Goal: Communication & Community: Share content

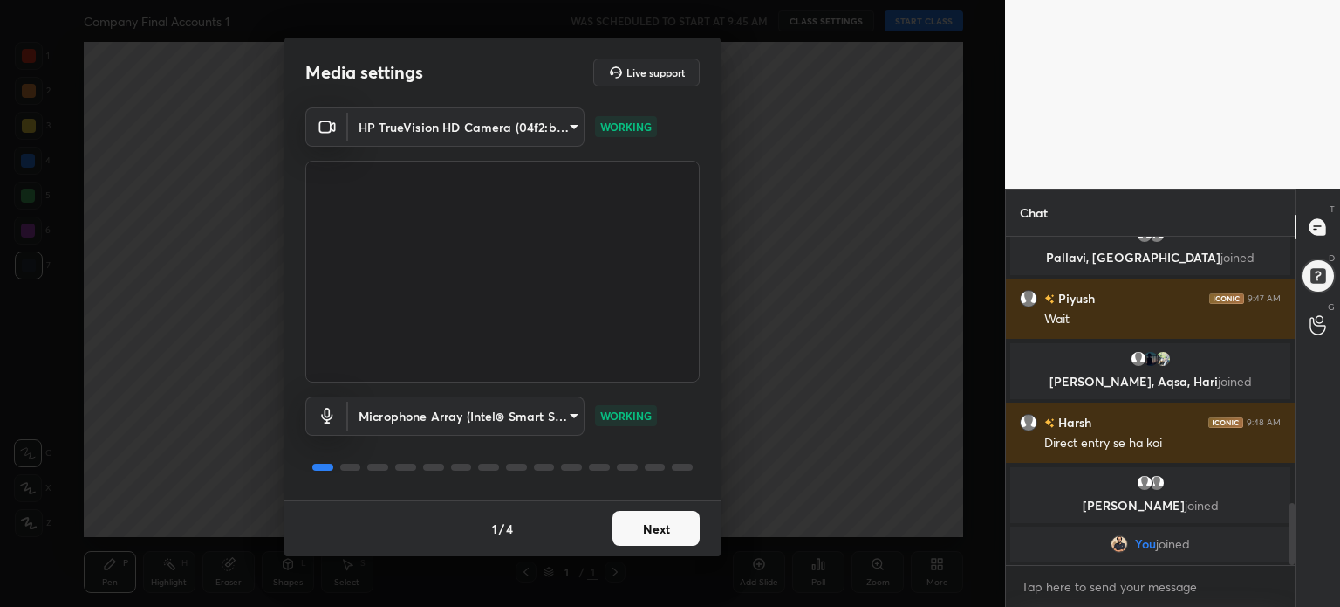
click at [675, 530] on button "Next" at bounding box center [656, 528] width 87 height 35
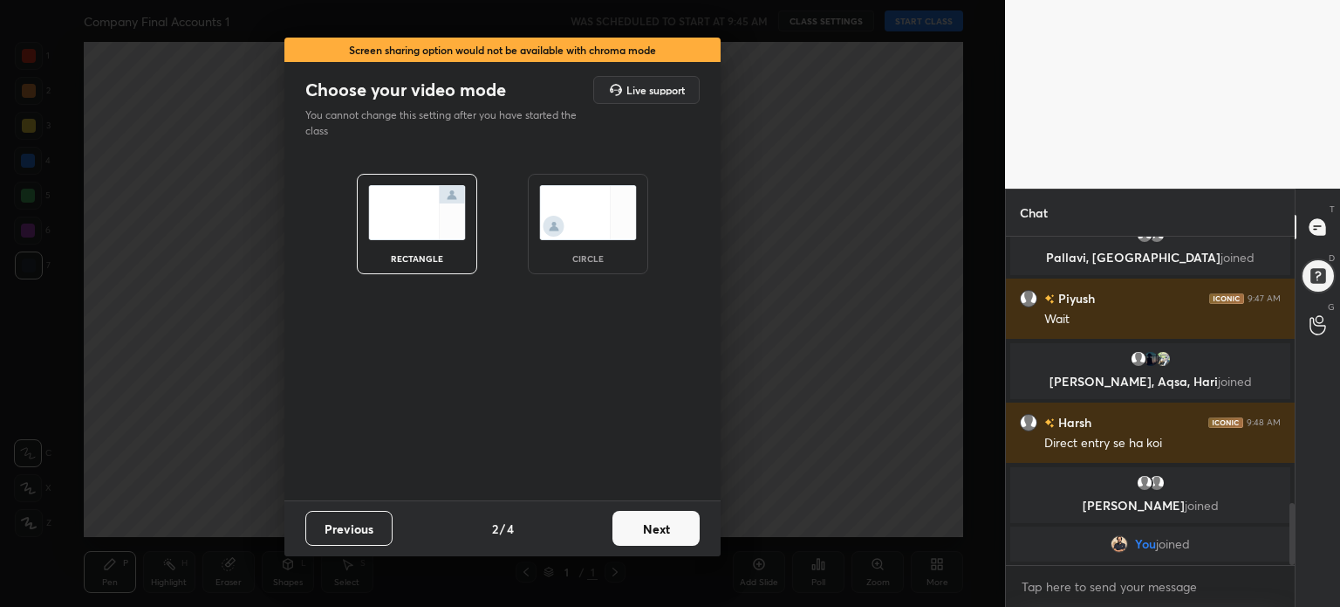
click at [675, 530] on button "Next" at bounding box center [656, 528] width 87 height 35
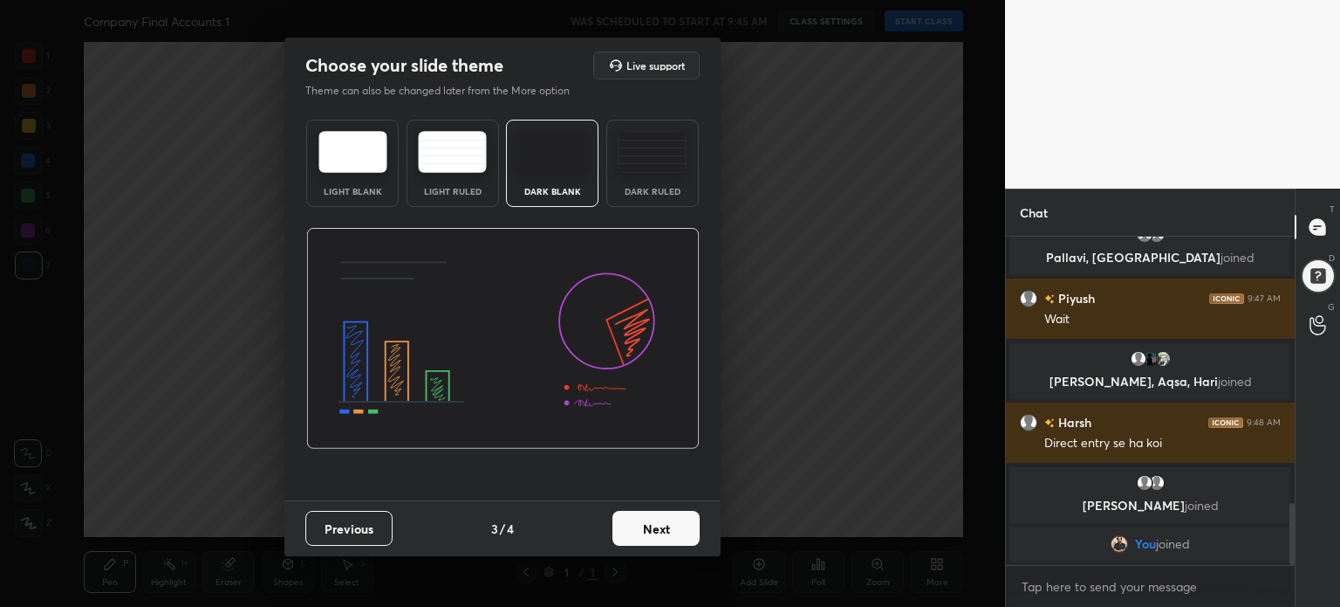
click at [675, 530] on button "Next" at bounding box center [656, 528] width 87 height 35
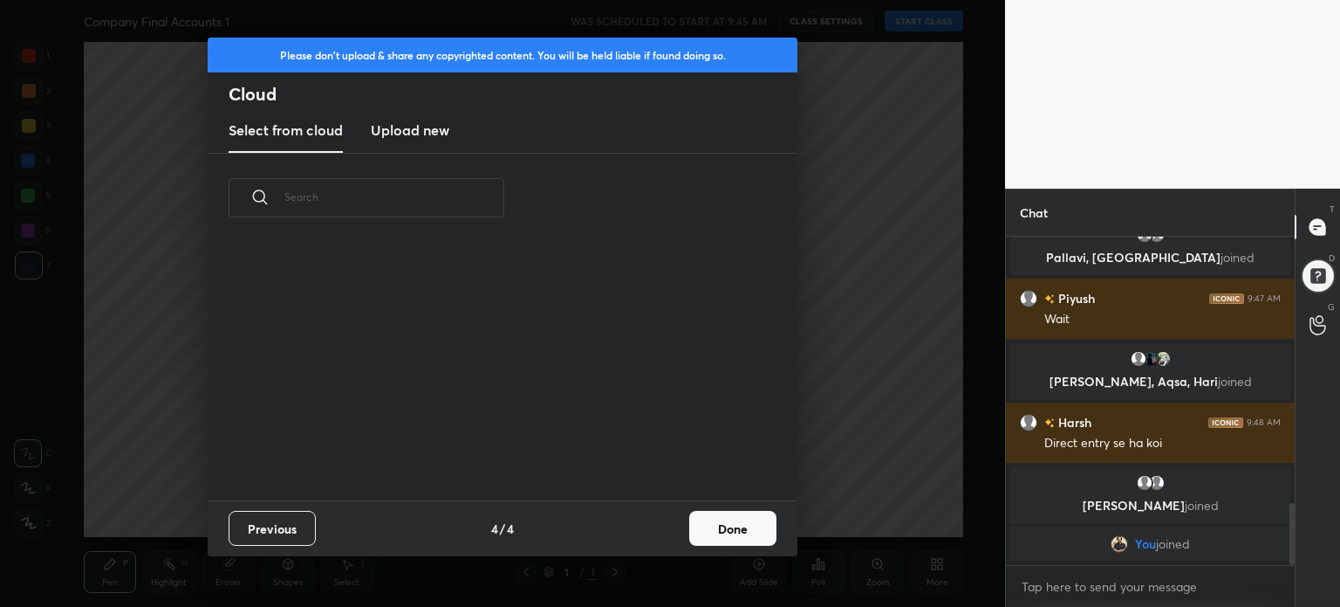
click at [675, 530] on div "Previous 4 / 4 Done" at bounding box center [503, 528] width 590 height 56
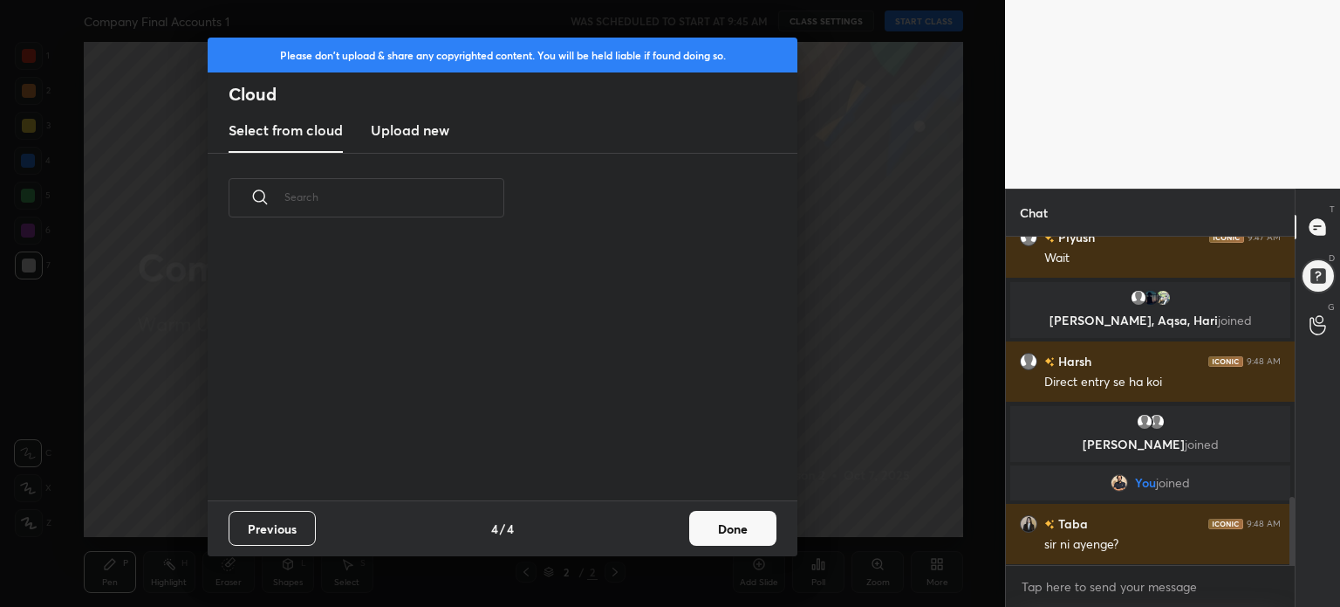
scroll to position [1262, 0]
click at [725, 537] on button "Done" at bounding box center [732, 528] width 87 height 35
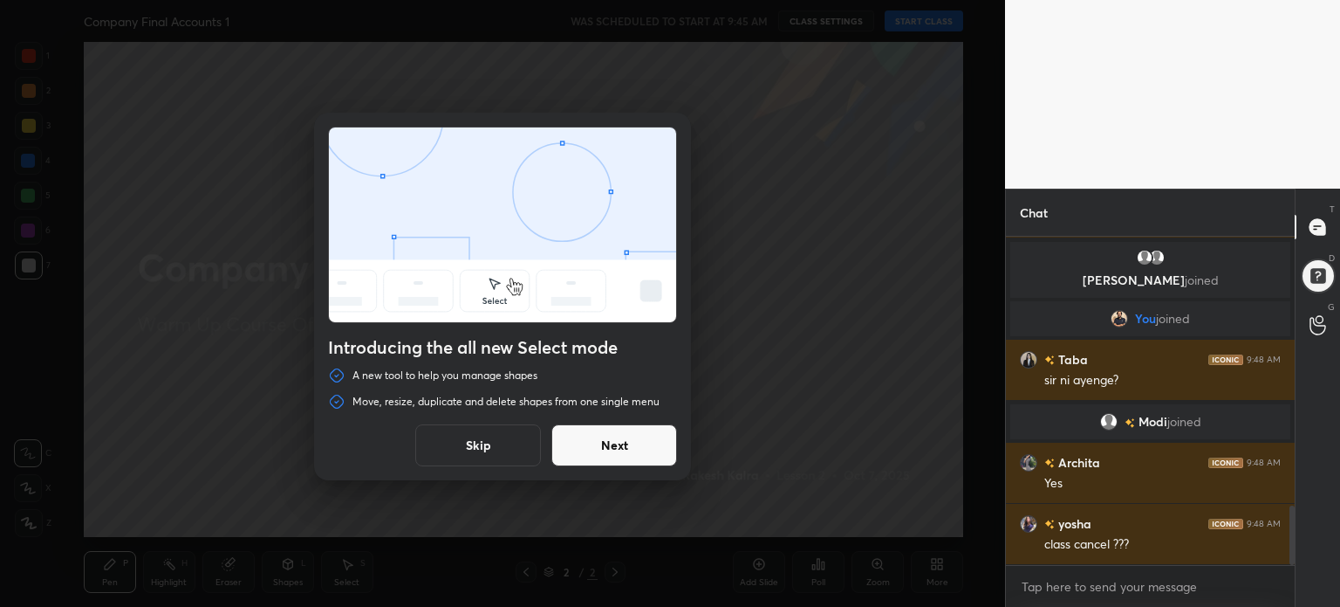
scroll to position [1487, 0]
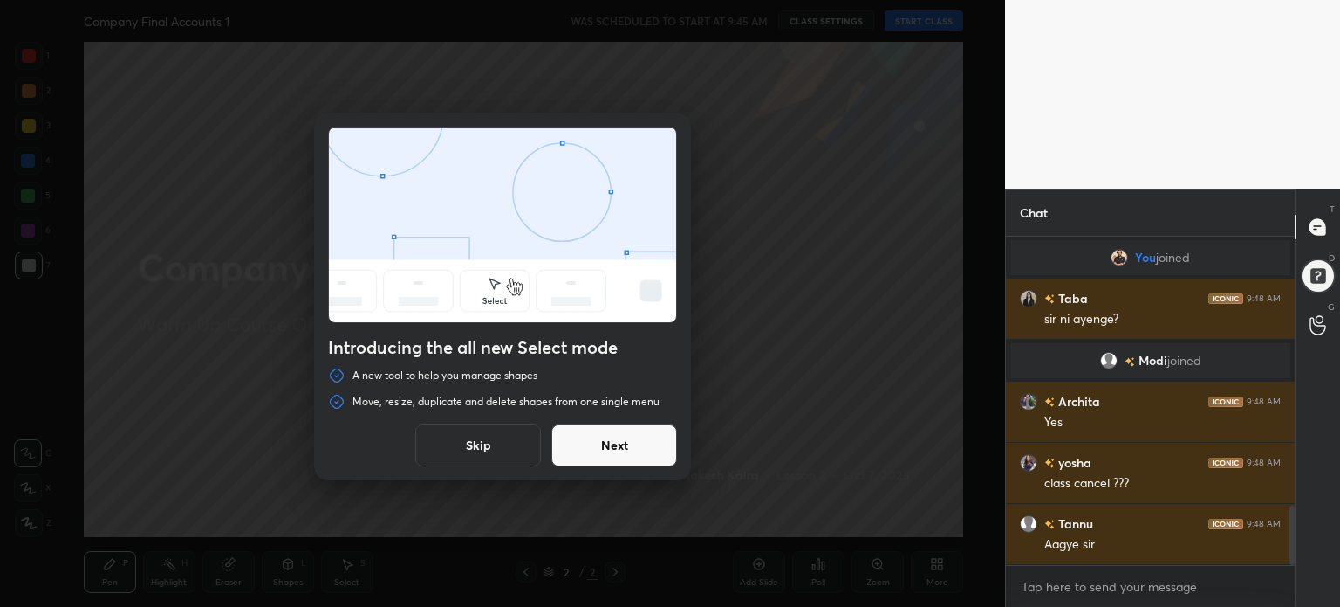
click at [474, 434] on button "Skip" at bounding box center [478, 445] width 126 height 42
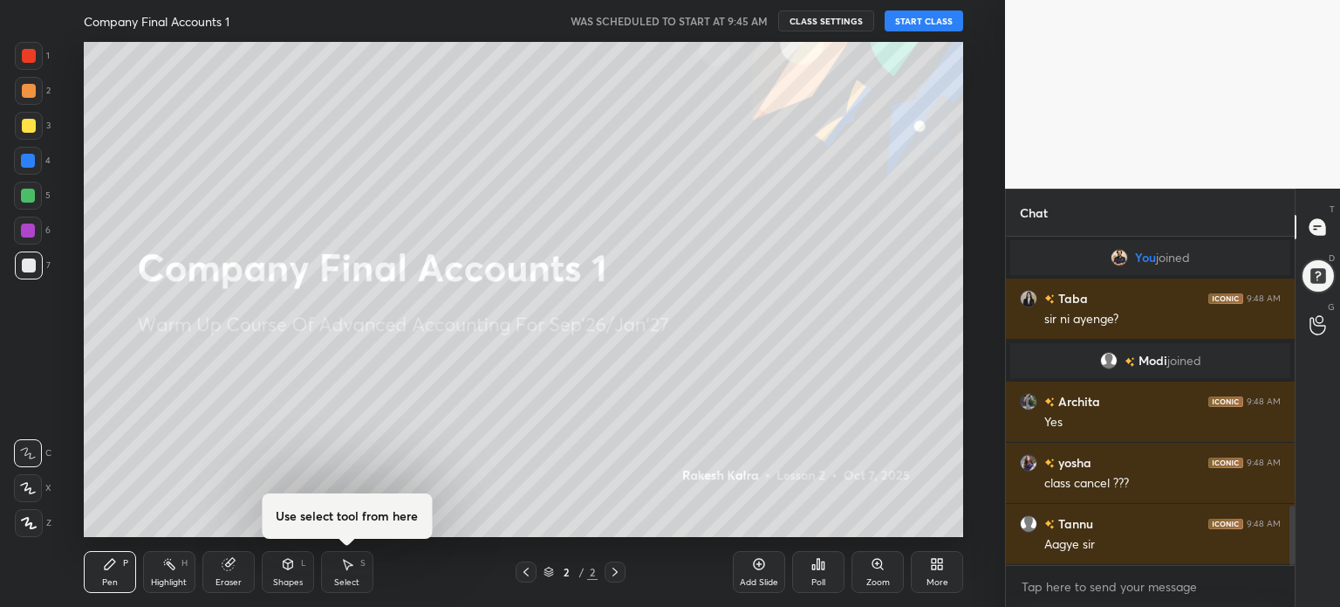
click at [916, 21] on button "START CLASS" at bounding box center [924, 20] width 79 height 21
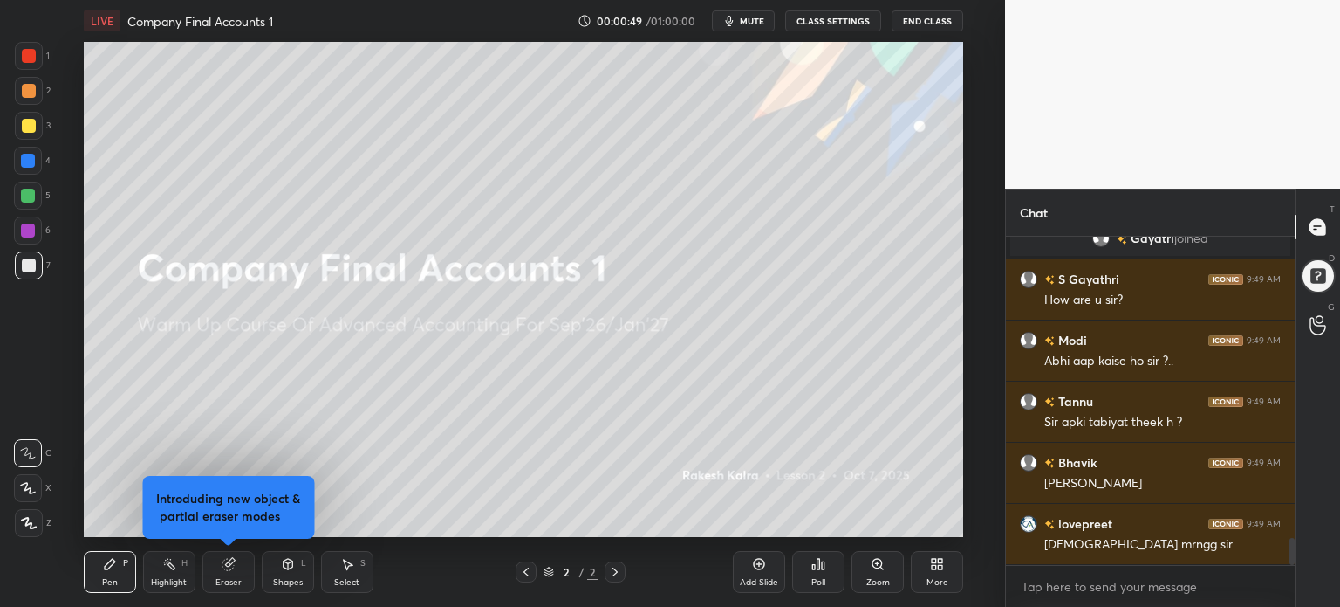
scroll to position [3657, 0]
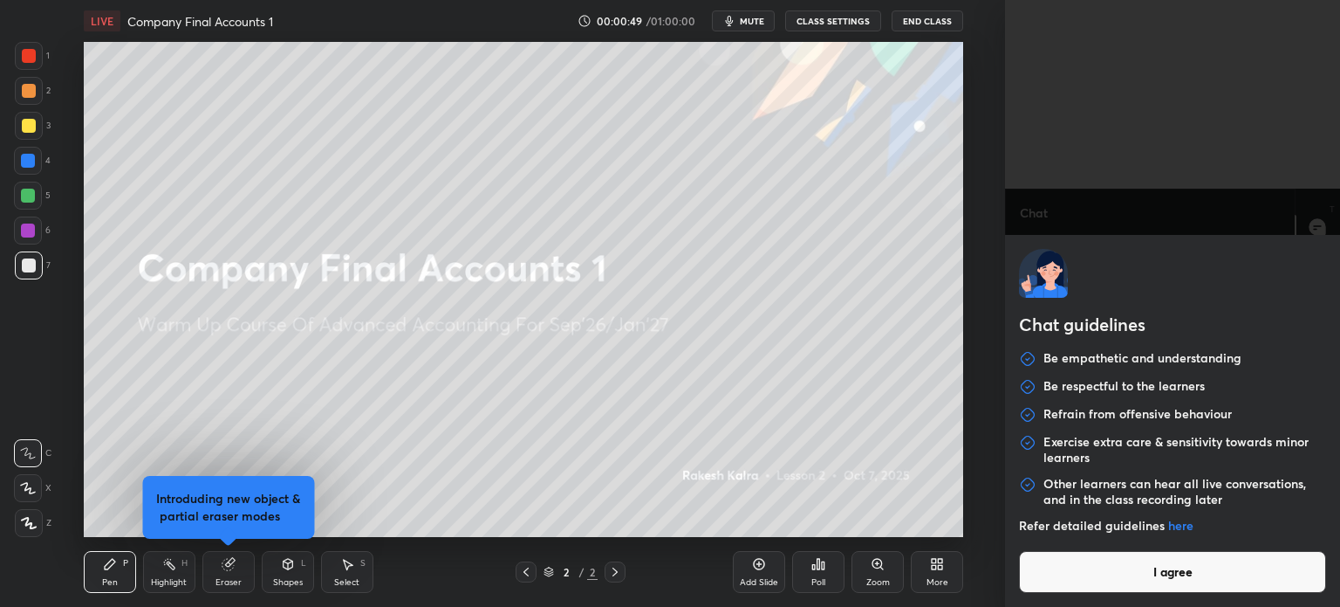
click at [1093, 591] on body "1 2 3 4 5 6 7 C X Z C X Z E E Erase all H H LIVE Company Final Accounts 1 00:00…" at bounding box center [670, 303] width 1340 height 607
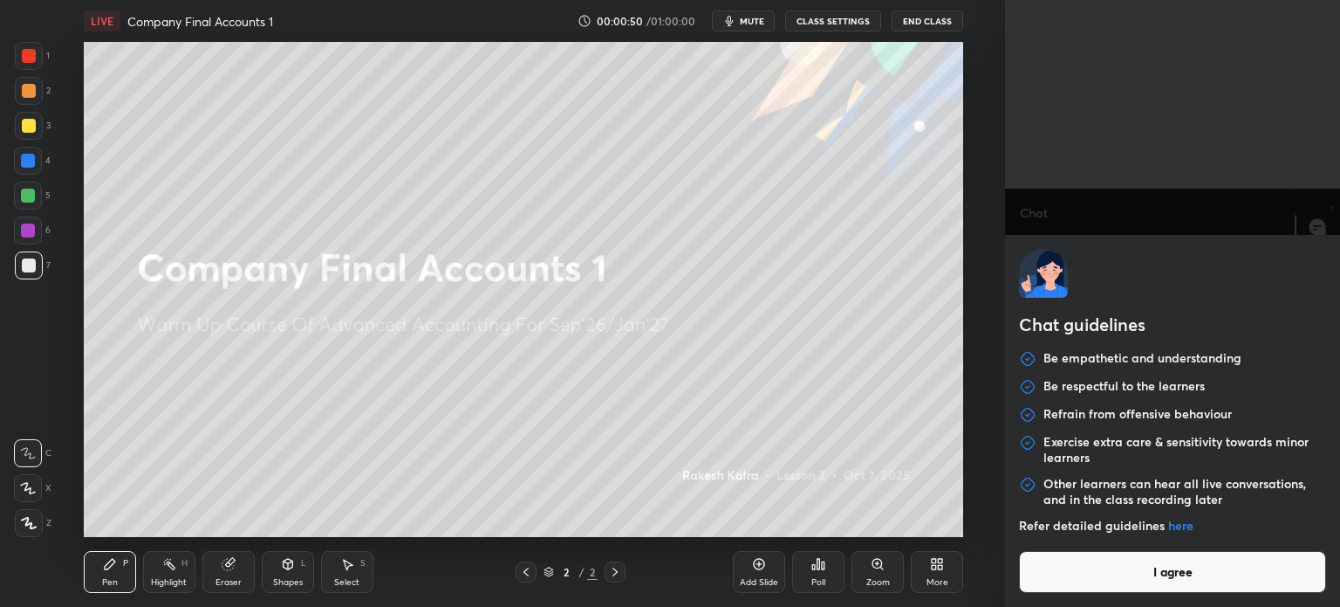
click at [1093, 591] on button "I agree" at bounding box center [1172, 572] width 307 height 42
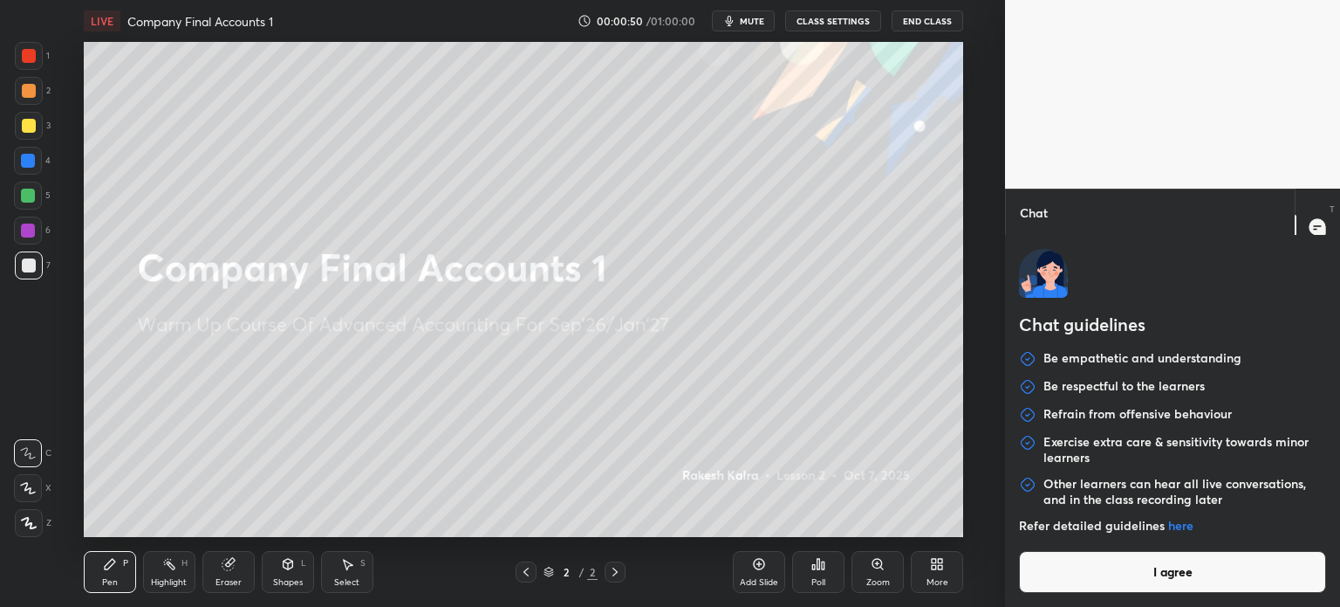
type textarea "x"
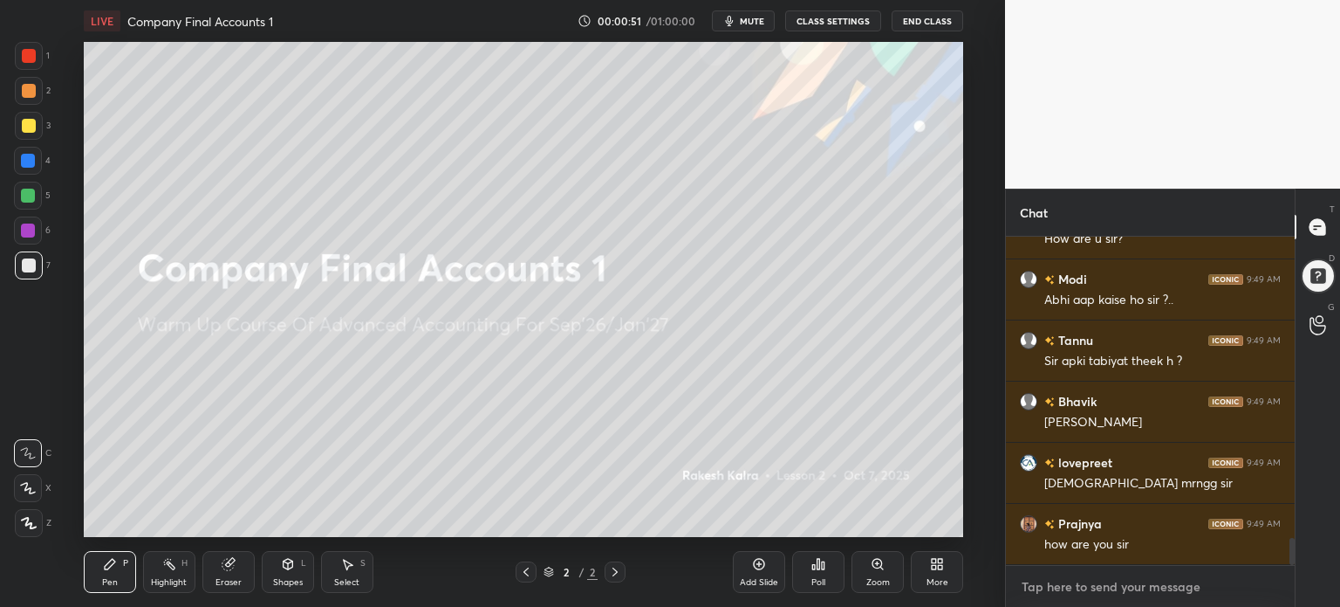
scroll to position [3718, 0]
paste textarea "[URL][DOMAIN_NAME]"
type textarea "[URL][DOMAIN_NAME]"
type textarea "x"
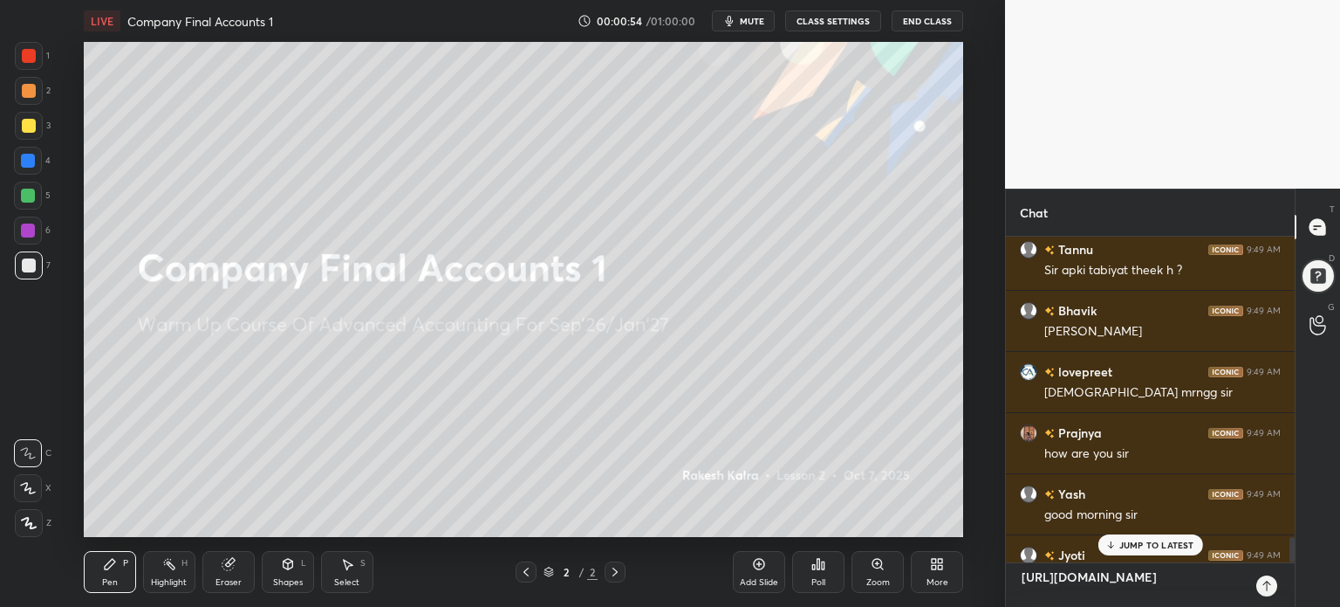
scroll to position [3875, 0]
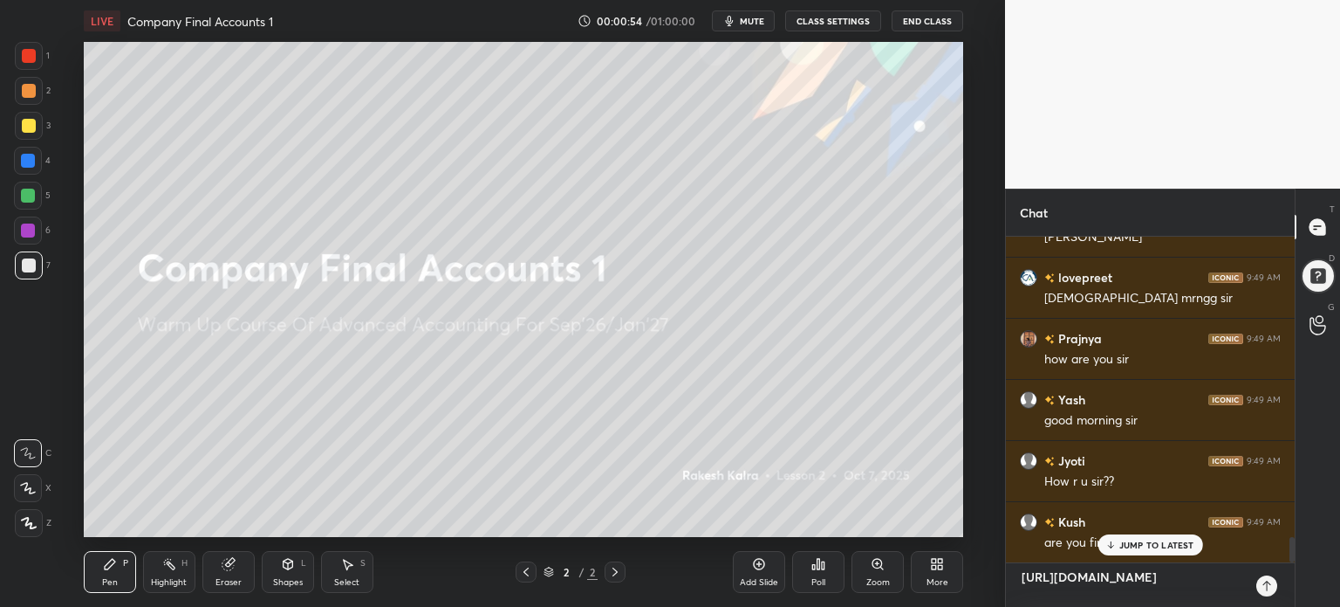
type textarea "[URL][DOMAIN_NAME]"
type textarea "x"
click at [1268, 583] on icon at bounding box center [1267, 586] width 14 height 14
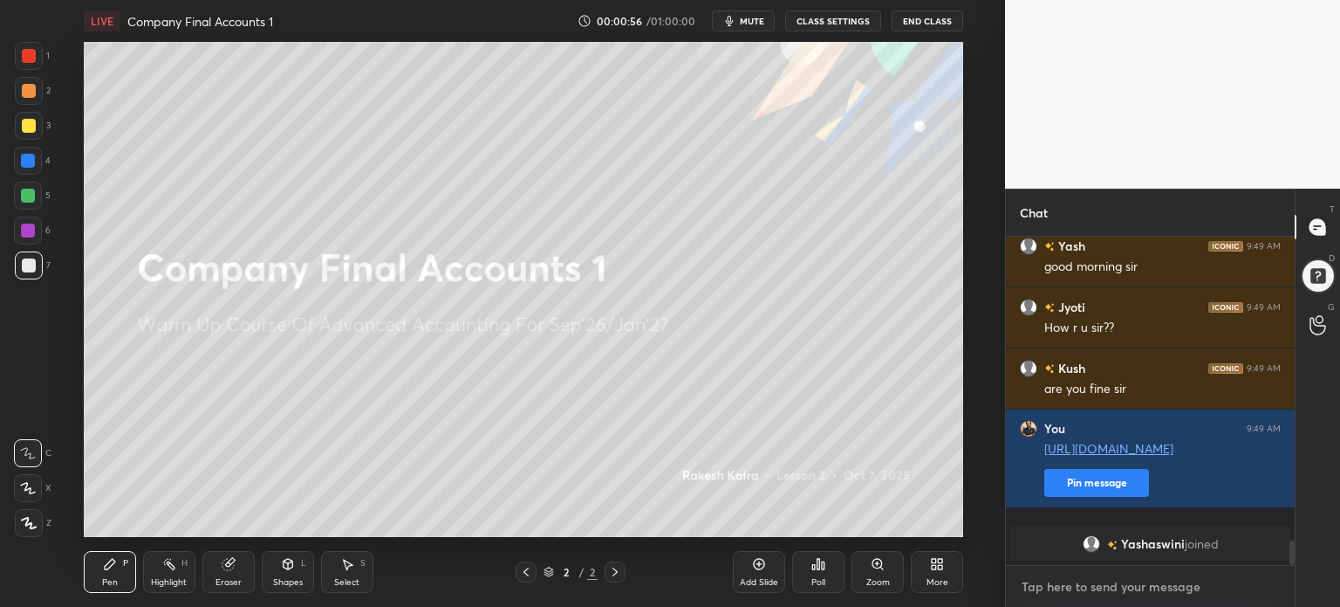
scroll to position [3760, 0]
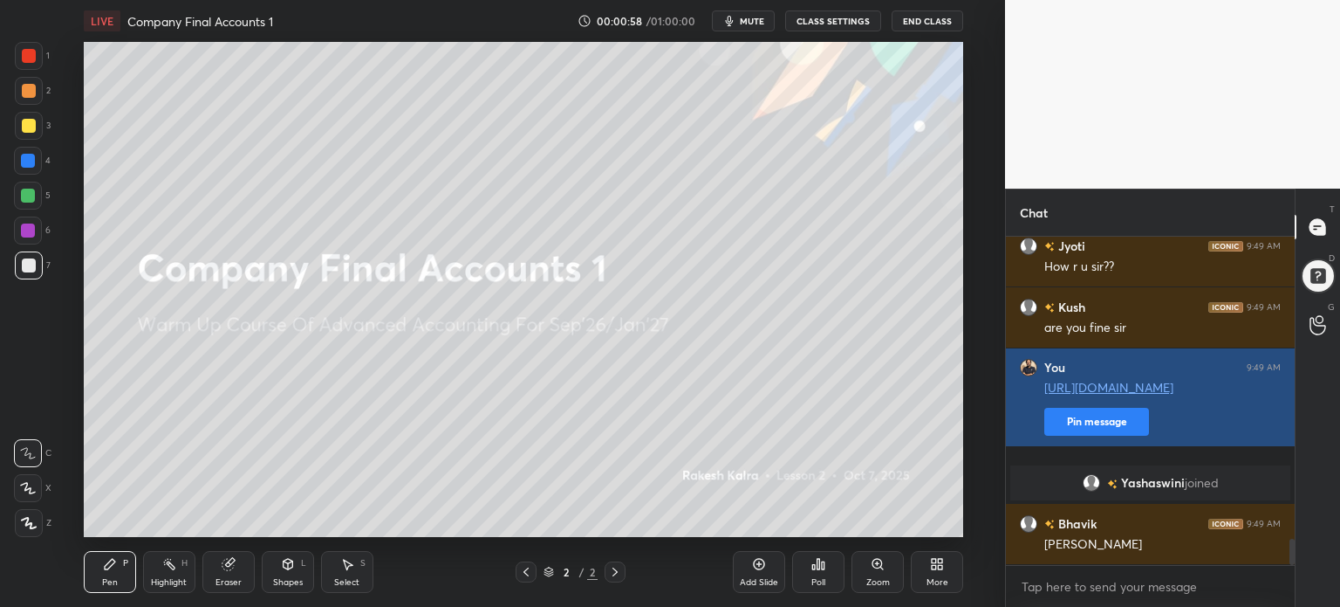
click at [1100, 435] on button "Pin message" at bounding box center [1097, 422] width 105 height 28
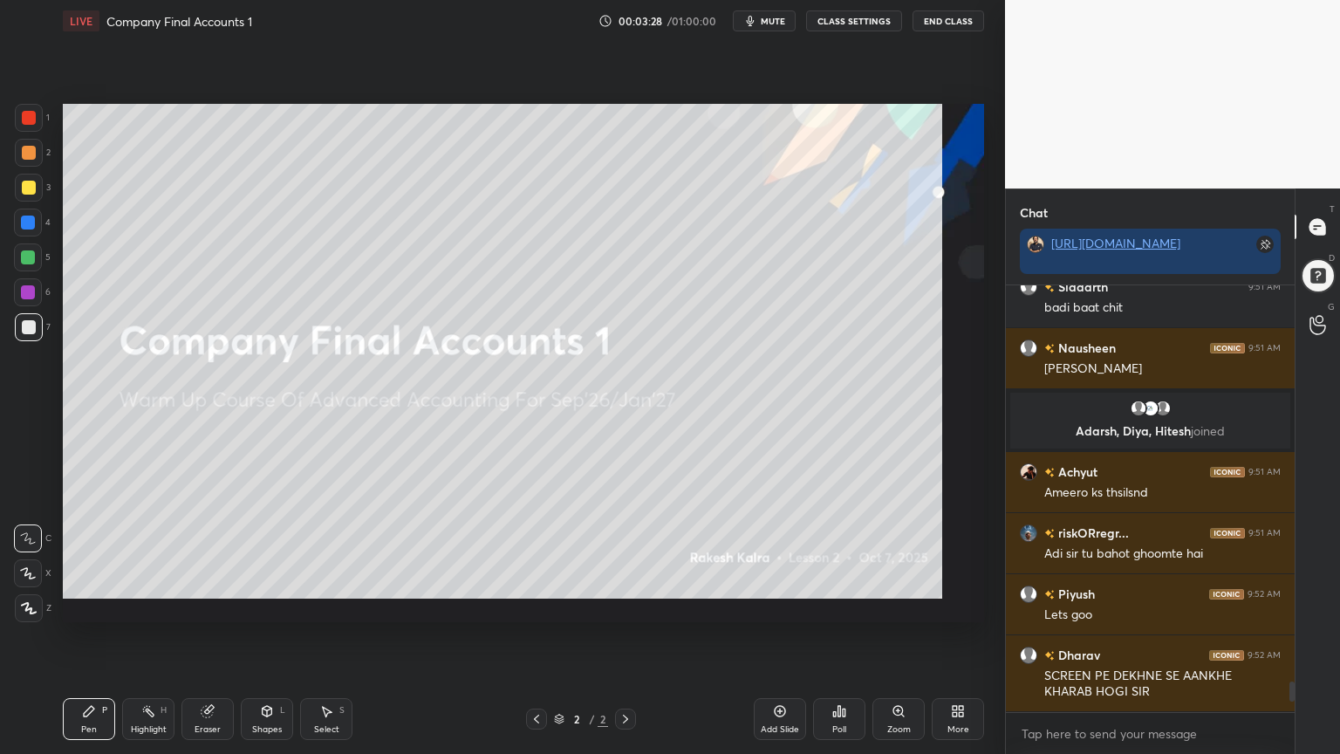
scroll to position [5593, 0]
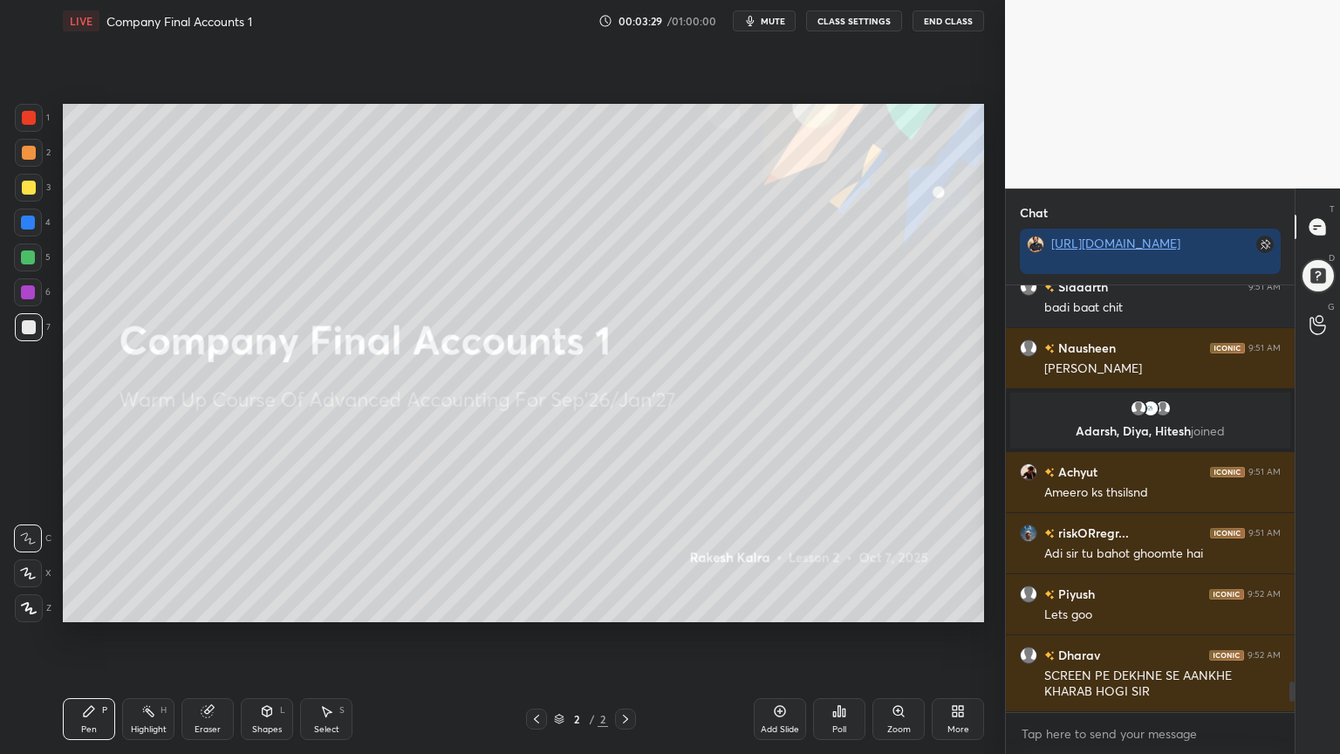
click at [956, 606] on icon at bounding box center [958, 711] width 14 height 14
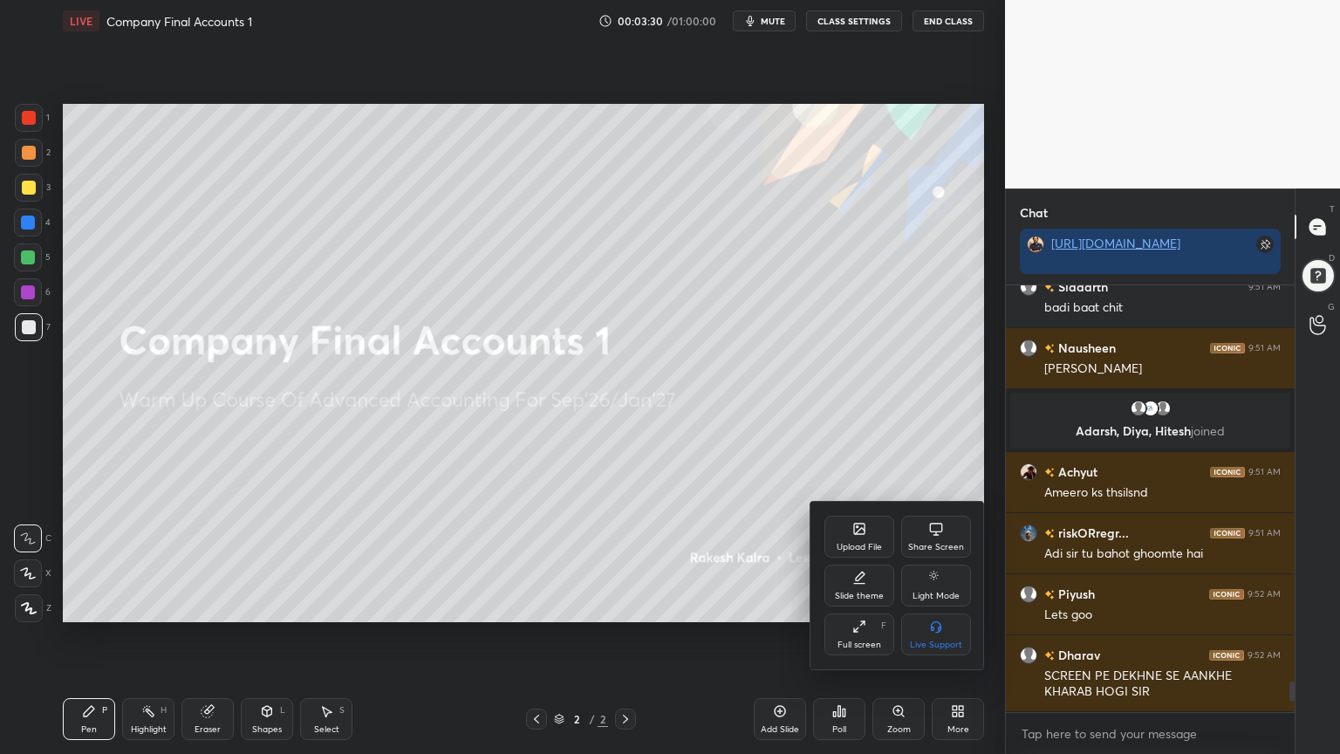
click at [854, 595] on div "Slide theme" at bounding box center [859, 596] width 49 height 9
click at [947, 593] on div "Light Ruled" at bounding box center [937, 596] width 46 height 9
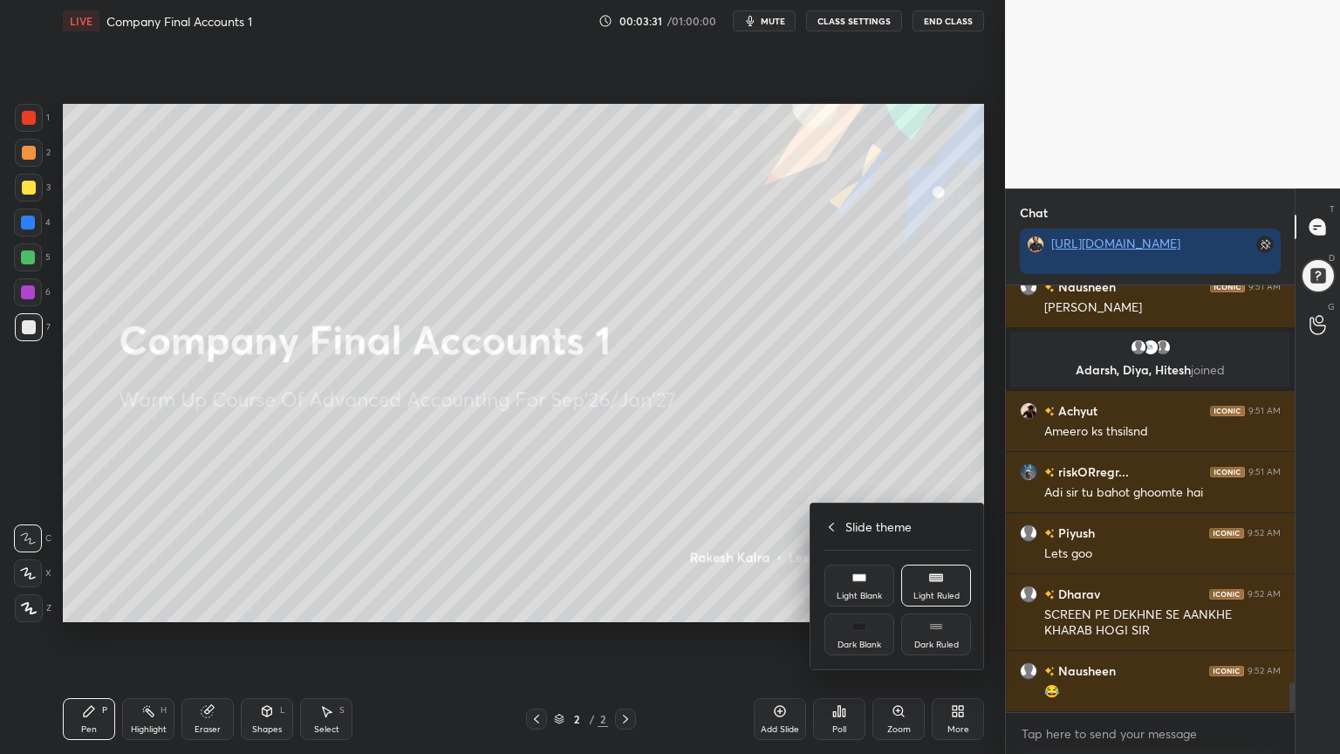
click at [944, 606] on div at bounding box center [670, 377] width 1340 height 754
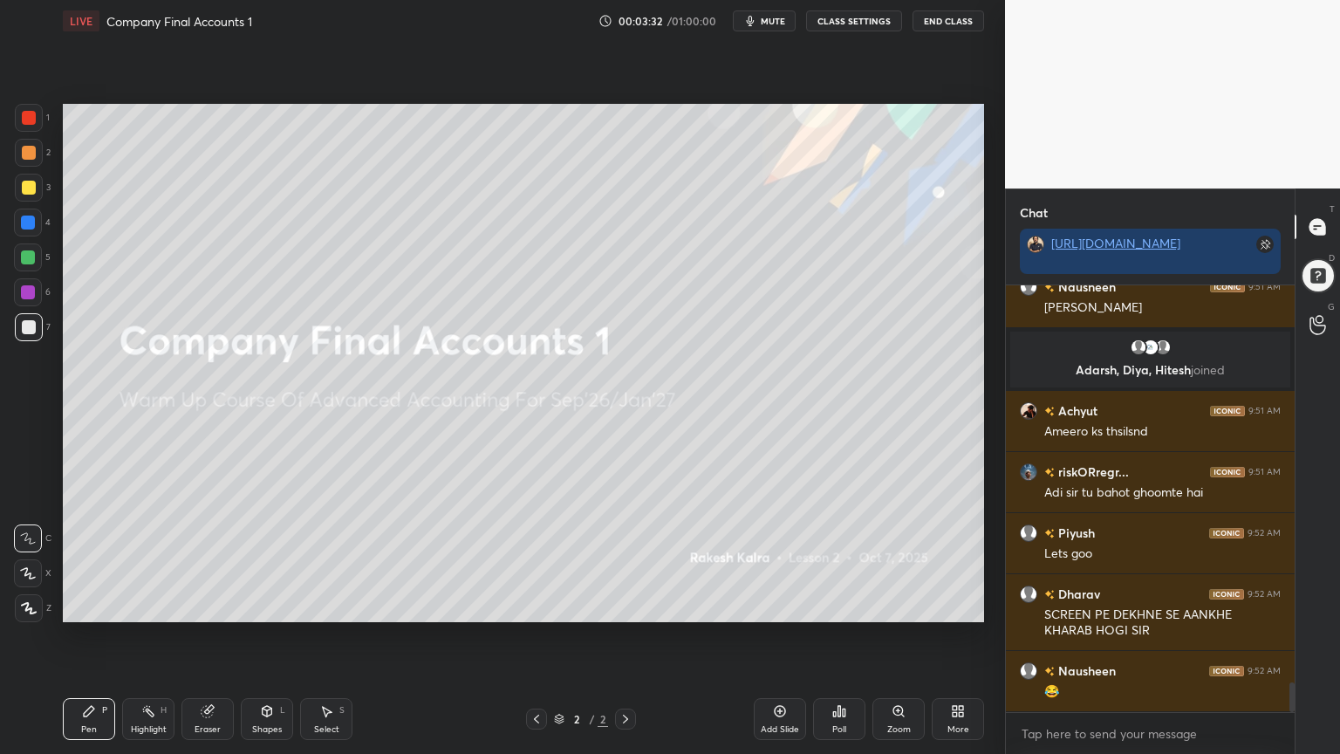
click at [791, 606] on div "Add Slide" at bounding box center [780, 719] width 52 height 42
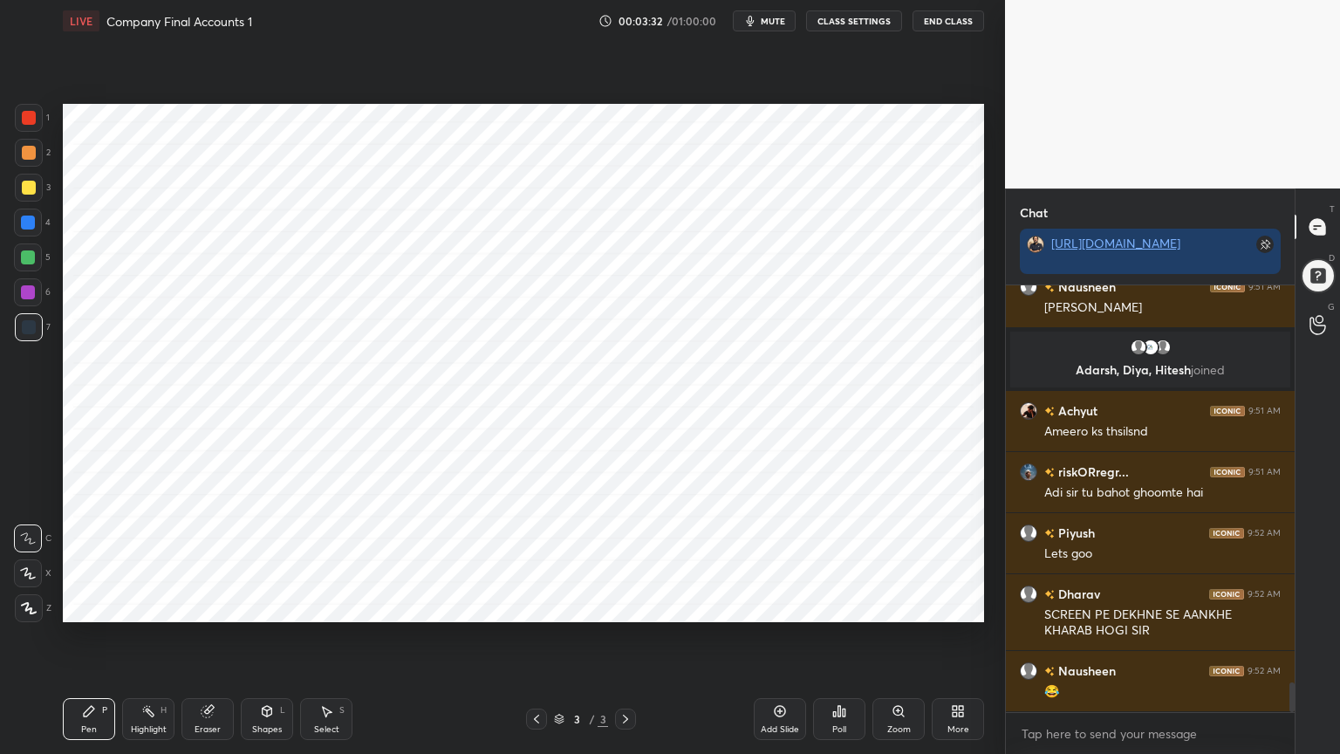
scroll to position [5714, 0]
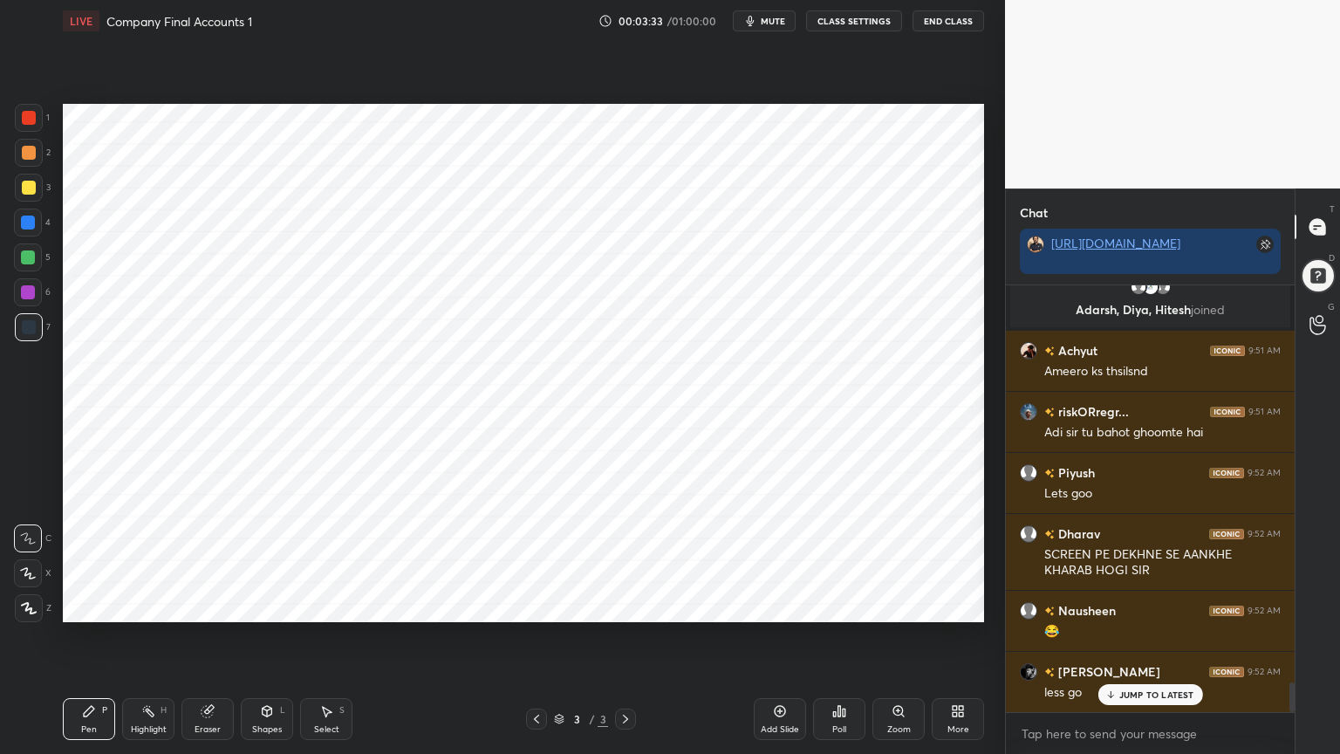
click at [36, 223] on div at bounding box center [28, 223] width 28 height 28
click at [29, 606] on div at bounding box center [29, 608] width 28 height 28
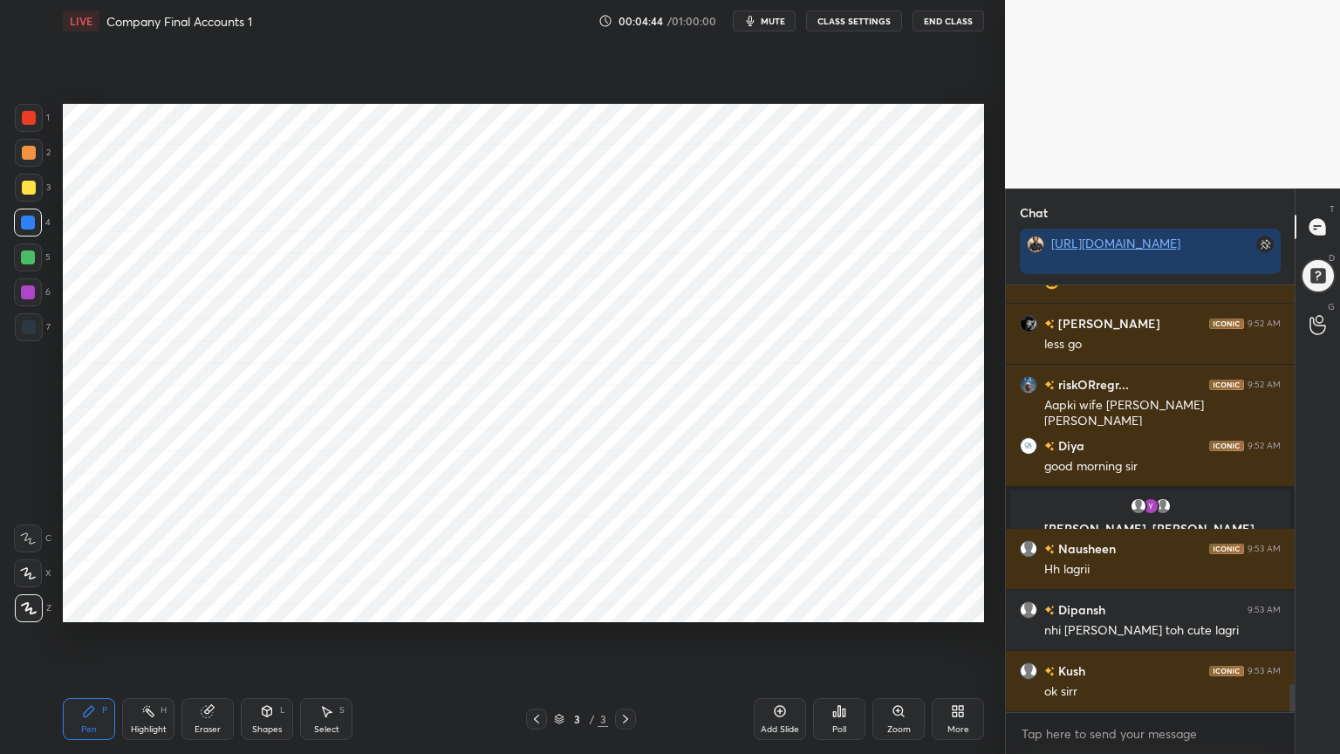
scroll to position [6125, 0]
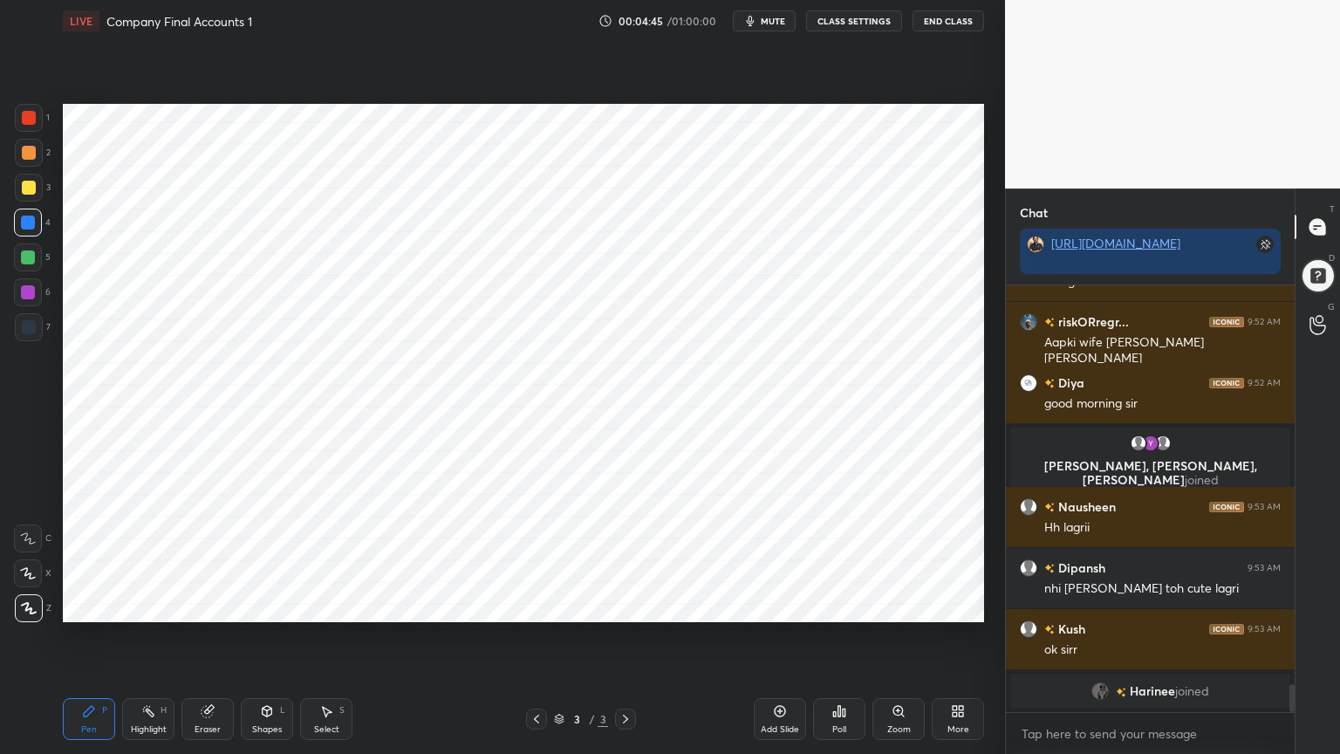
click at [1321, 24] on video at bounding box center [1172, 94] width 335 height 189
click at [1323, 22] on video at bounding box center [1172, 94] width 335 height 189
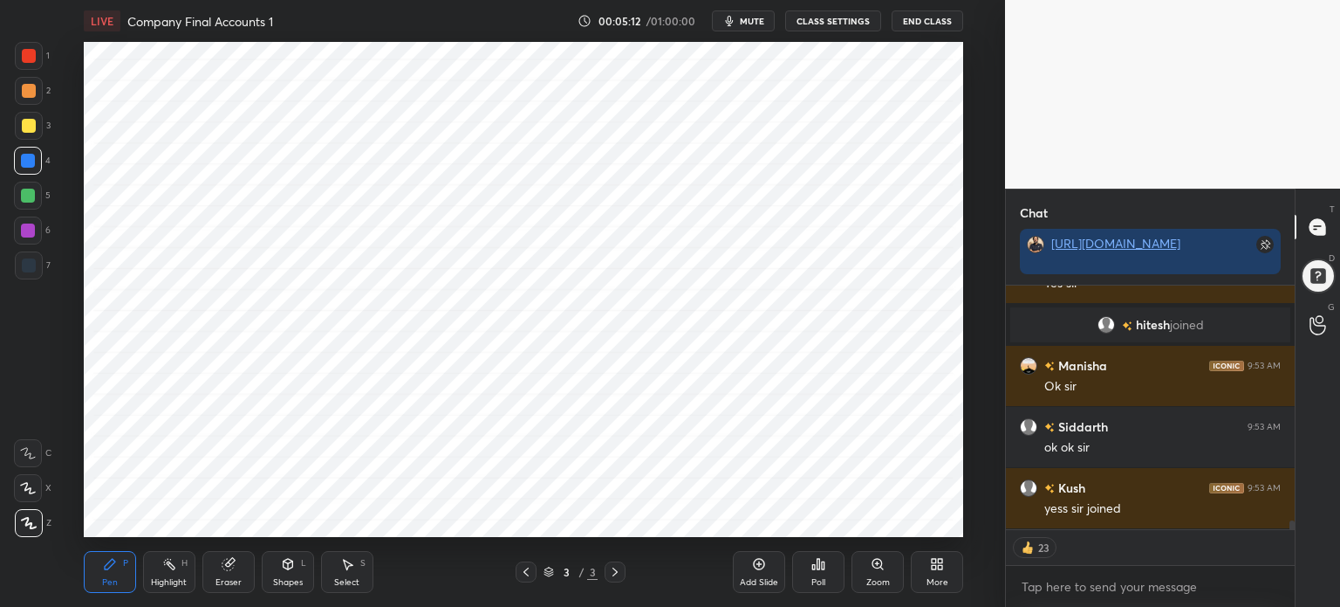
scroll to position [6762, 0]
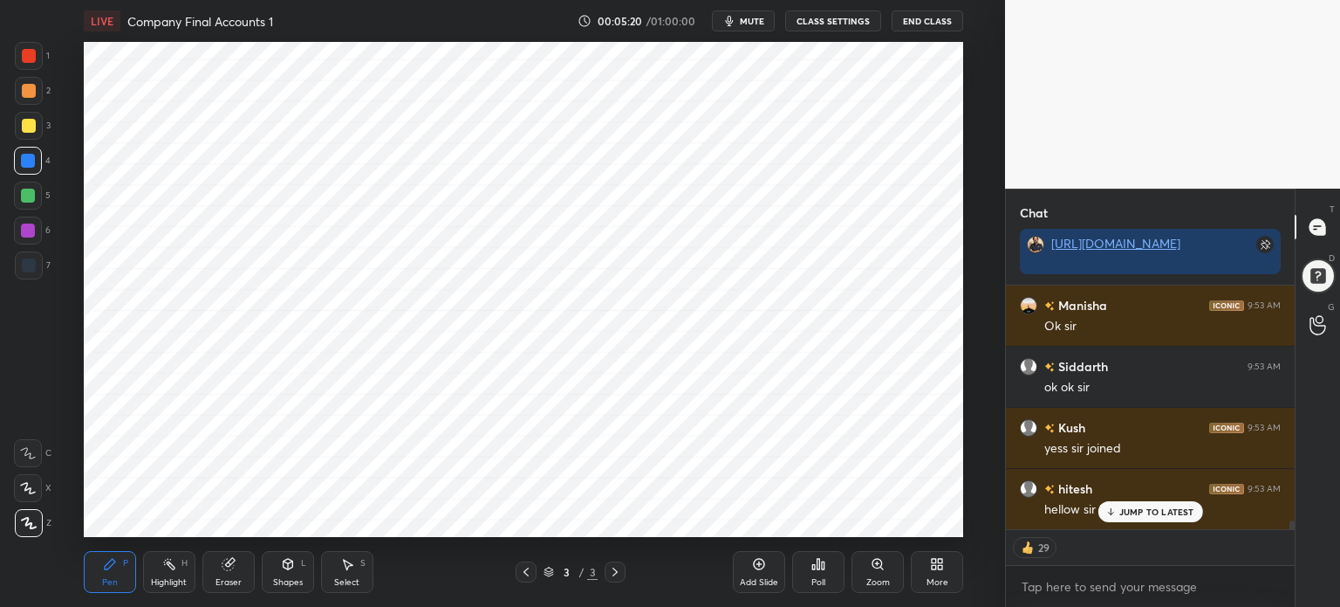
click at [929, 27] on button "End Class" at bounding box center [928, 20] width 72 height 21
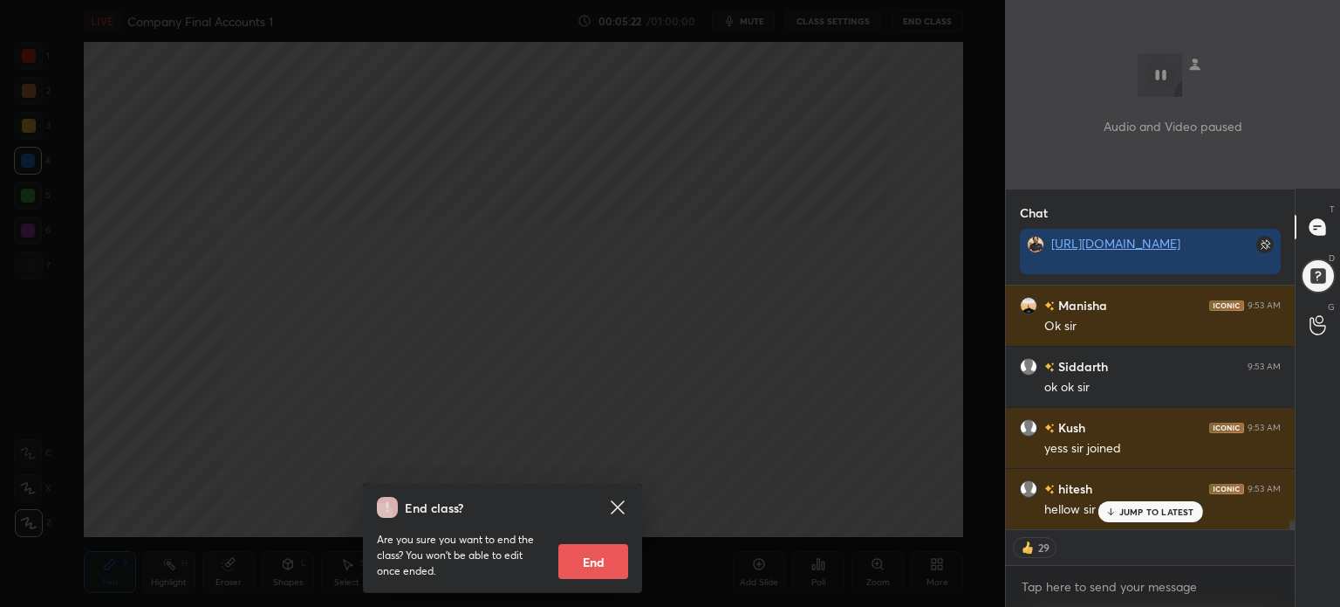
click at [598, 568] on button "End" at bounding box center [594, 561] width 70 height 35
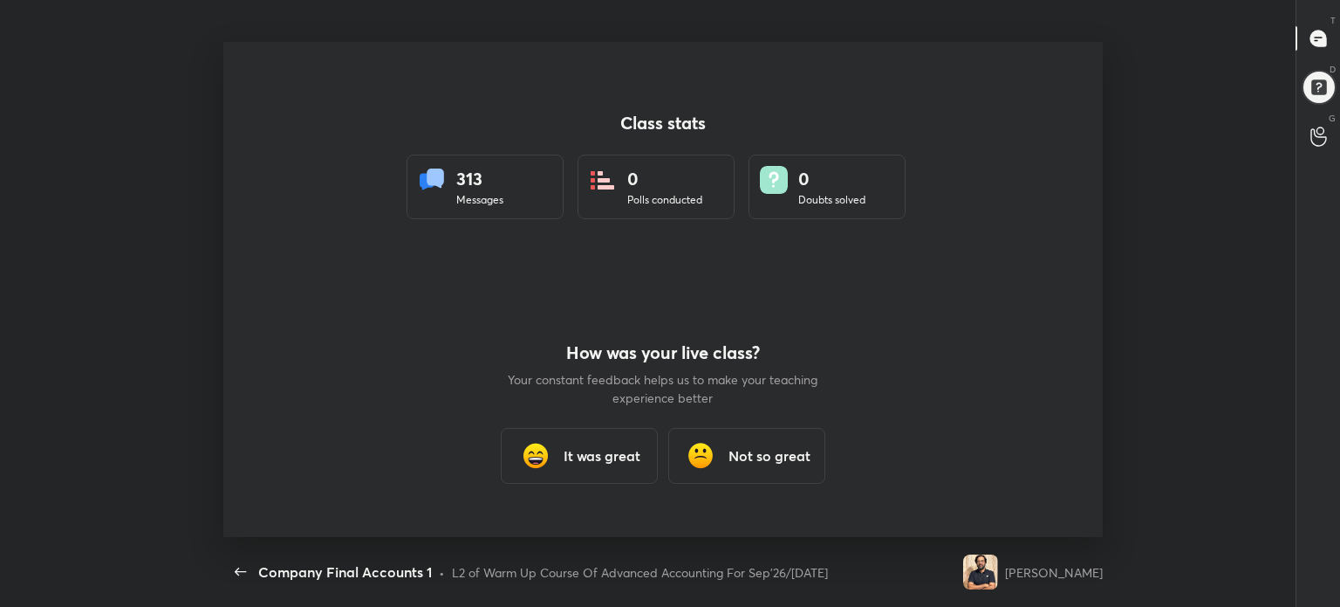
scroll to position [0, 0]
type textarea "x"
